Goal: Find specific page/section: Find specific page/section

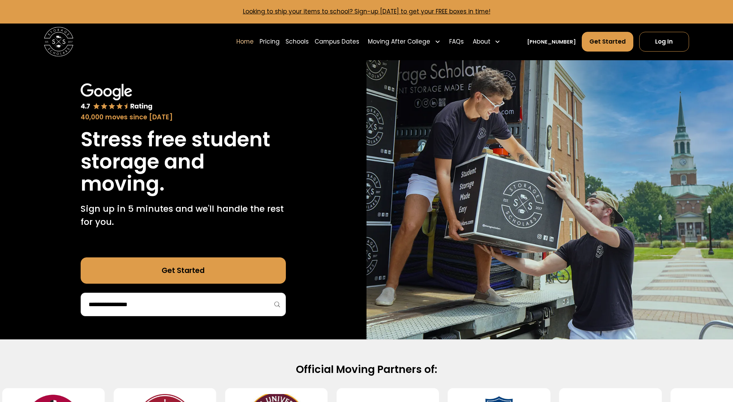
click at [298, 42] on div "Home Pricing Schools Campus Dates Moving After College Apartment Moving Local M…" at bounding box center [369, 42] width 267 height 20
click at [305, 45] on link "Schools" at bounding box center [297, 42] width 23 height 20
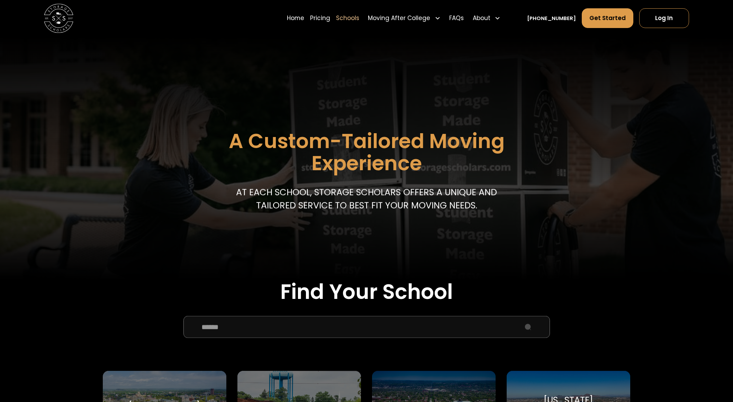
drag, startPoint x: 297, startPoint y: 325, endPoint x: 298, endPoint y: 321, distance: 4.1
click at [297, 324] on input "School Select Form" at bounding box center [366, 327] width 367 height 22
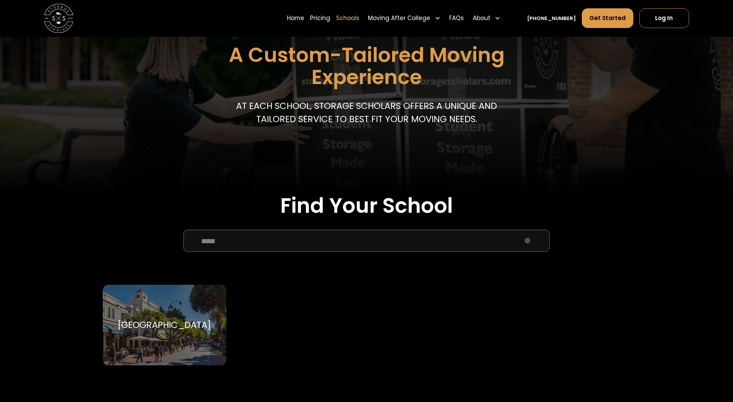
scroll to position [206, 0]
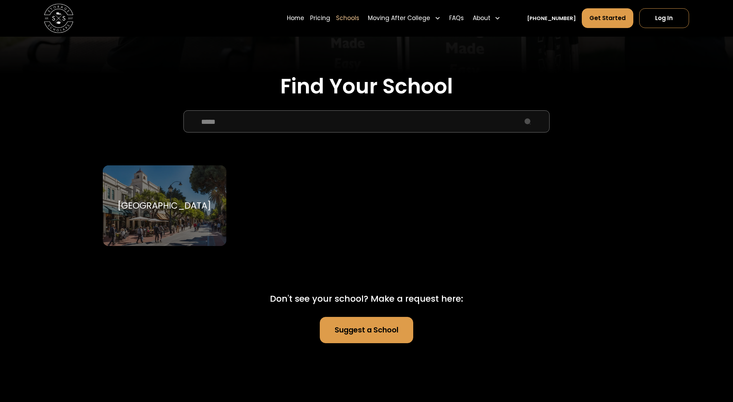
type input "*****"
click at [200, 206] on div "Stanford University" at bounding box center [164, 205] width 93 height 11
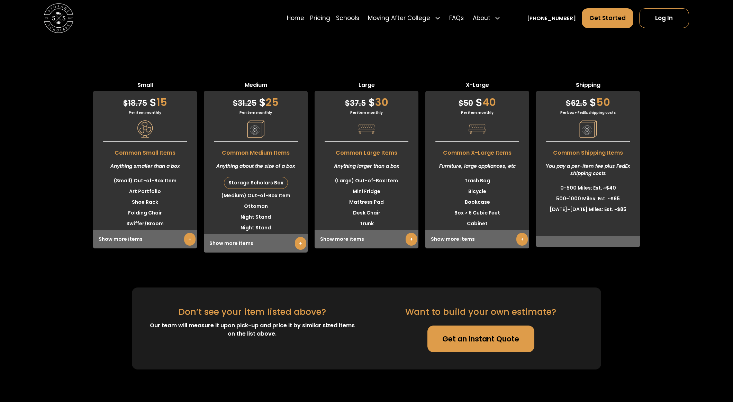
scroll to position [2086, 0]
